Goal: Check status: Check status

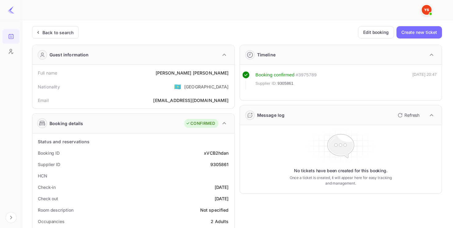
click at [65, 31] on div "Back to search" at bounding box center [57, 32] width 31 height 6
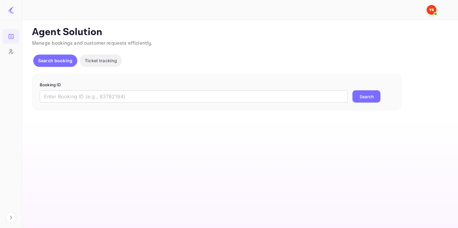
click at [124, 90] on form "Booking ID ​ Search" at bounding box center [217, 92] width 354 height 21
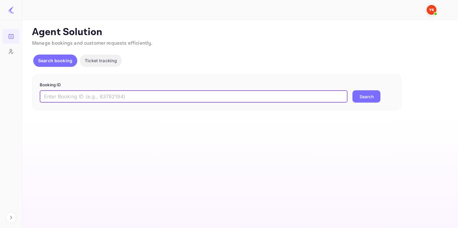
click at [124, 92] on input "text" at bounding box center [194, 96] width 308 height 12
paste input "8360960"
type input "8360960"
click at [353, 90] on button "Search" at bounding box center [367, 96] width 28 height 12
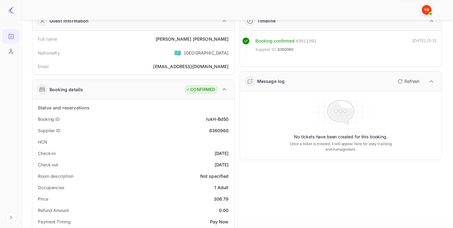
scroll to position [34, 0]
drag, startPoint x: 211, startPoint y: 129, endPoint x: 230, endPoint y: 129, distance: 19.7
click at [231, 129] on div "Supplier ID 8360960" at bounding box center [133, 129] width 197 height 11
copy div "8360960"
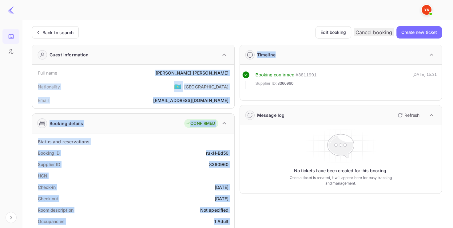
drag, startPoint x: 187, startPoint y: 72, endPoint x: 236, endPoint y: 76, distance: 50.1
copy div "[PERSON_NAME] [PERSON_NAME] Nationality 🇰🇿 [DEMOGRAPHIC_DATA] Email [EMAIL_ADDR…"
click at [213, 68] on div "Full name [PERSON_NAME] [PERSON_NAME]" at bounding box center [133, 72] width 197 height 11
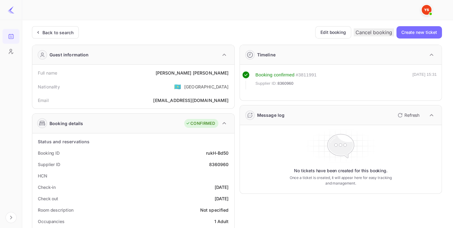
copy div "[PERSON_NAME] [PERSON_NAME]"
drag, startPoint x: 186, startPoint y: 71, endPoint x: 229, endPoint y: 68, distance: 43.2
click at [229, 68] on div "Full name [PERSON_NAME] [PERSON_NAME]" at bounding box center [133, 72] width 197 height 11
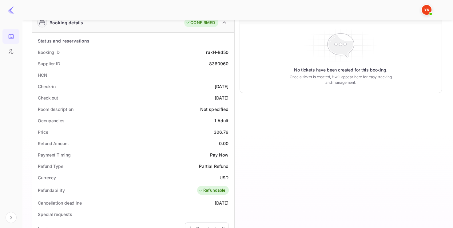
scroll to position [101, 0]
click at [214, 133] on div "306.79" at bounding box center [221, 131] width 15 height 6
copy div "306.79"
